Goal: Understand process/instructions

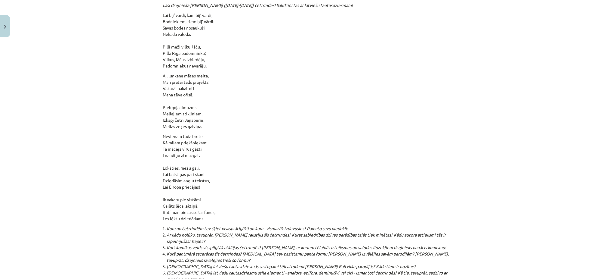
scroll to position [6387, 0]
